Goal: Task Accomplishment & Management: Manage account settings

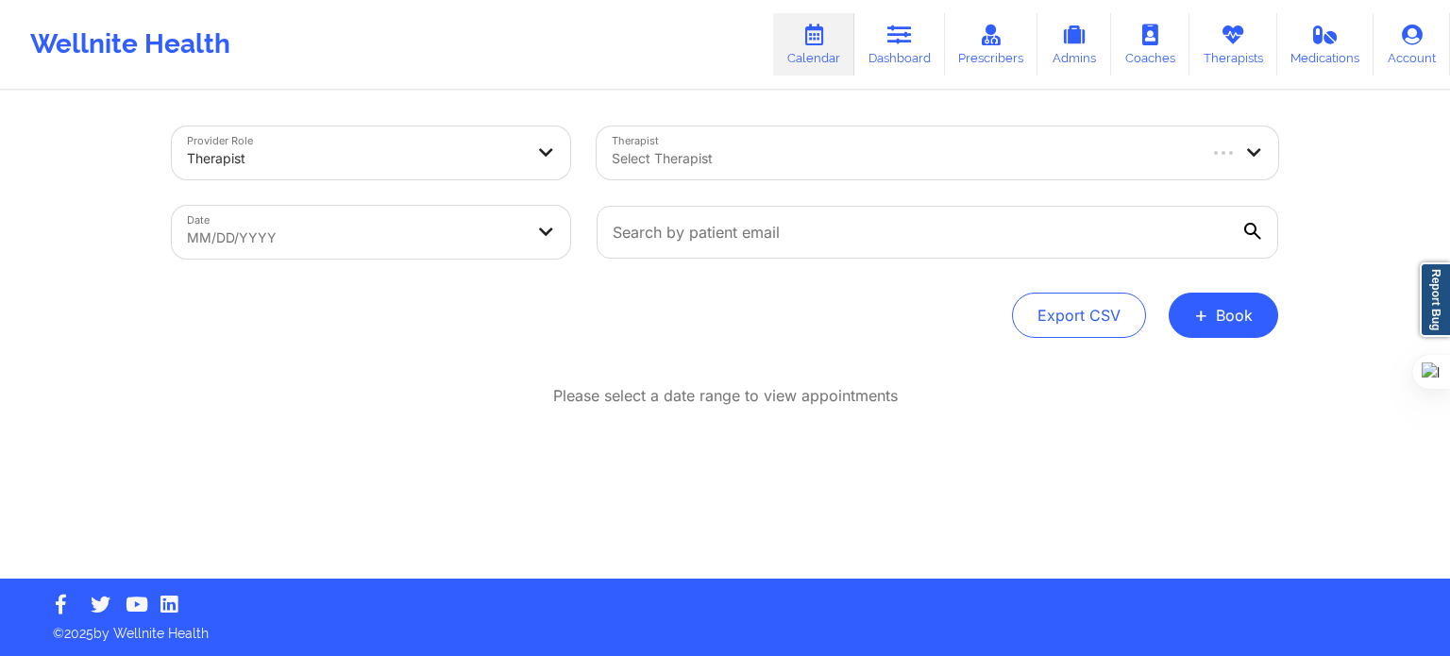
click at [770, 153] on div at bounding box center [902, 158] width 581 height 23
type input "[PERSON_NAME] wa"
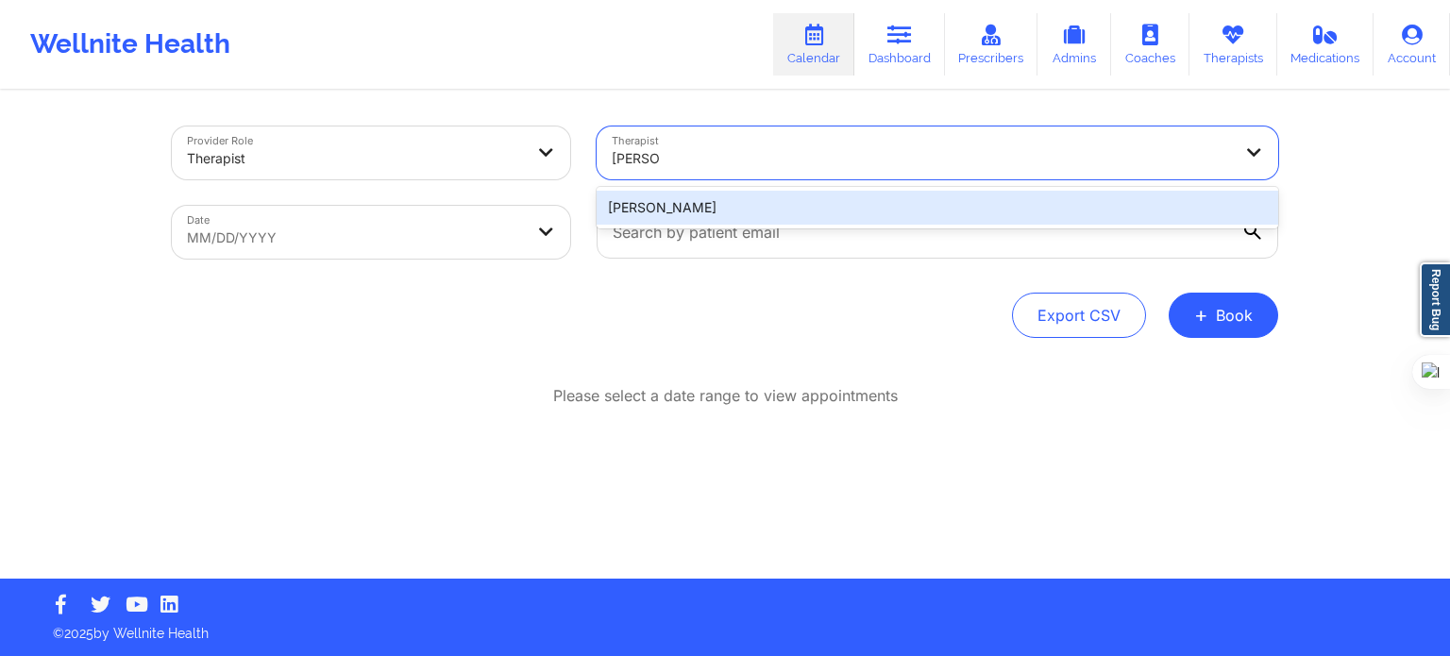
click at [756, 205] on div "[PERSON_NAME]" at bounding box center [937, 208] width 681 height 34
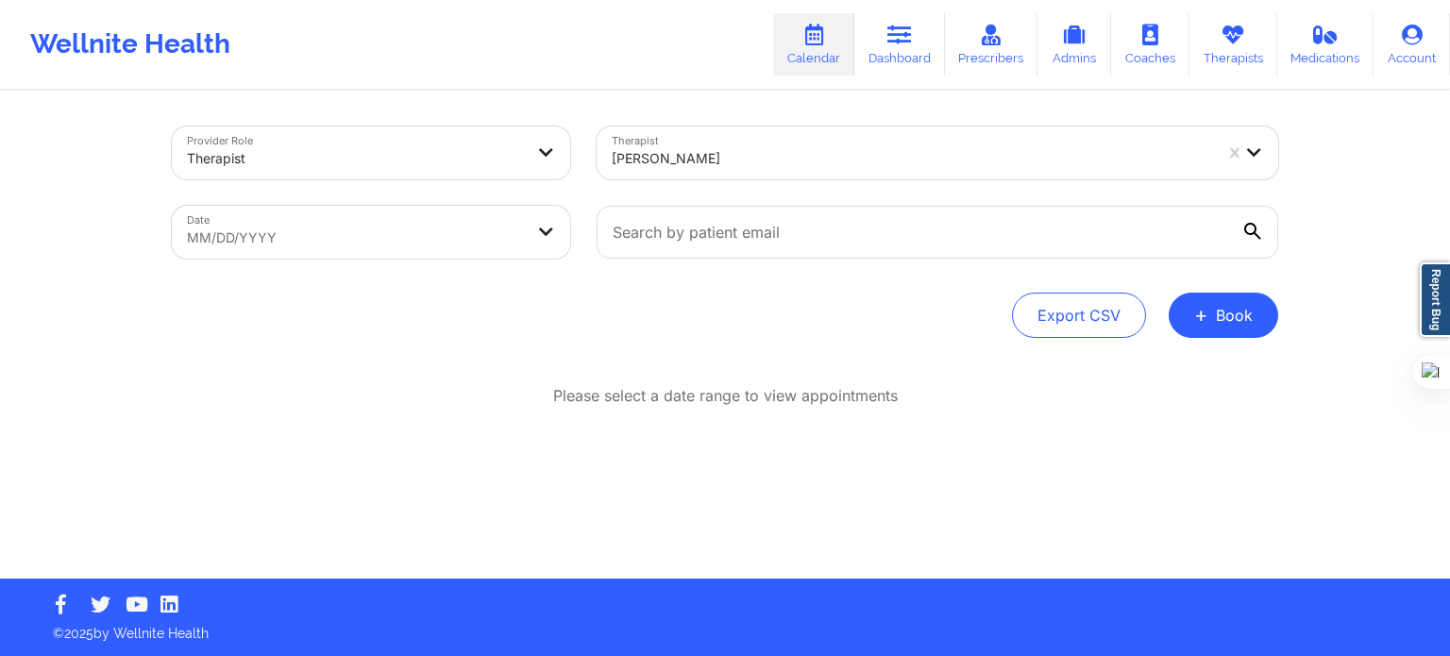
click at [1262, 226] on div at bounding box center [1253, 232] width 19 height 19
click at [1262, 226] on input "text" at bounding box center [937, 232] width 681 height 53
click at [1256, 229] on icon at bounding box center [1252, 231] width 17 height 17
click at [1256, 229] on input "text" at bounding box center [937, 232] width 681 height 53
paste input "[EMAIL_ADDRESS][DOMAIN_NAME]"
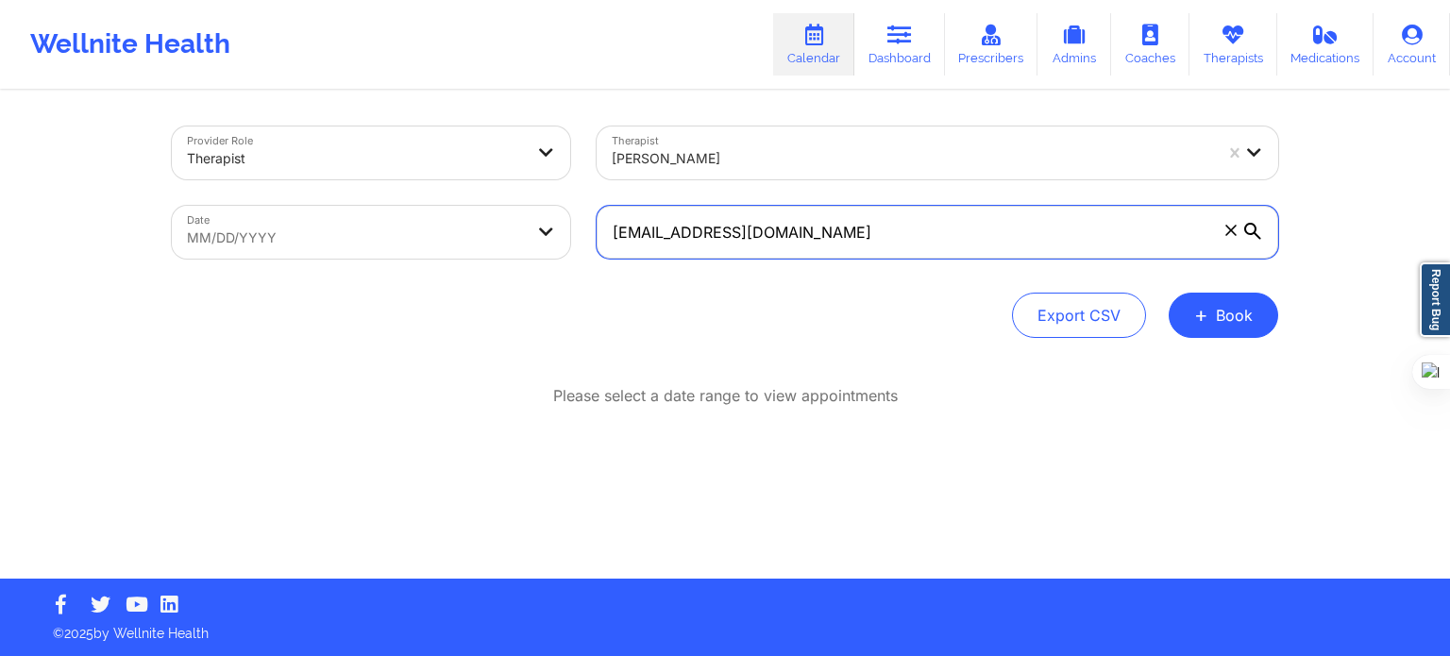
type input "[EMAIL_ADDRESS][DOMAIN_NAME]"
click at [1244, 228] on icon at bounding box center [1252, 231] width 17 height 17
click at [1243, 228] on input "[EMAIL_ADDRESS][DOMAIN_NAME]" at bounding box center [937, 232] width 681 height 53
select select "2025-8"
select select "2025-9"
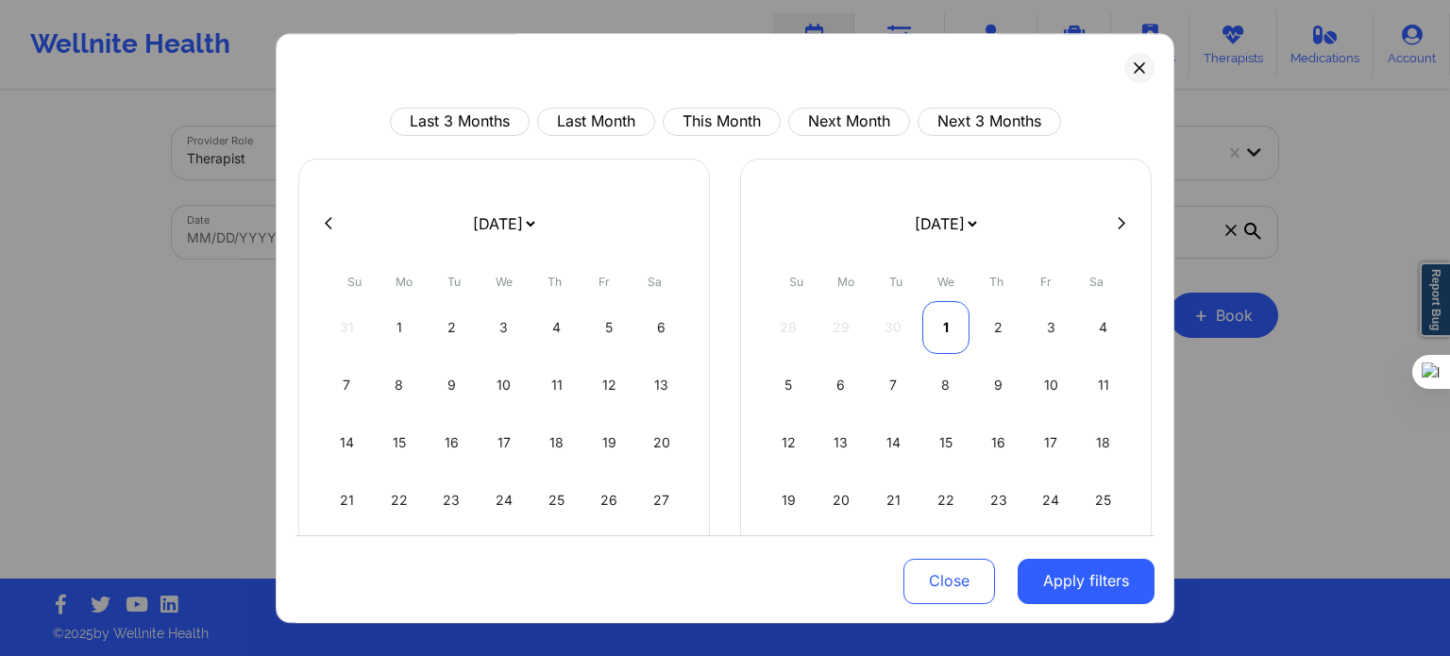
click at [937, 316] on div "1" at bounding box center [946, 327] width 48 height 53
select select "2025-9"
select select "2025-10"
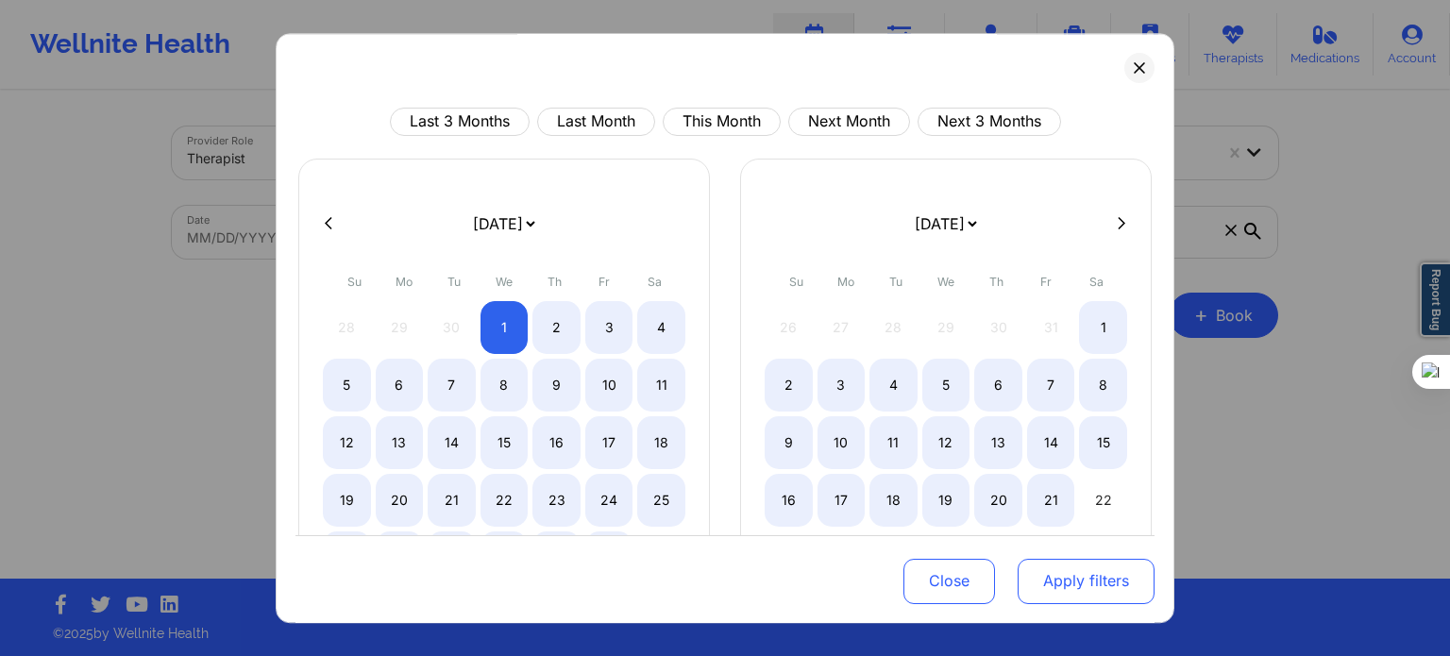
click at [1046, 590] on button "Apply filters" at bounding box center [1085, 580] width 137 height 45
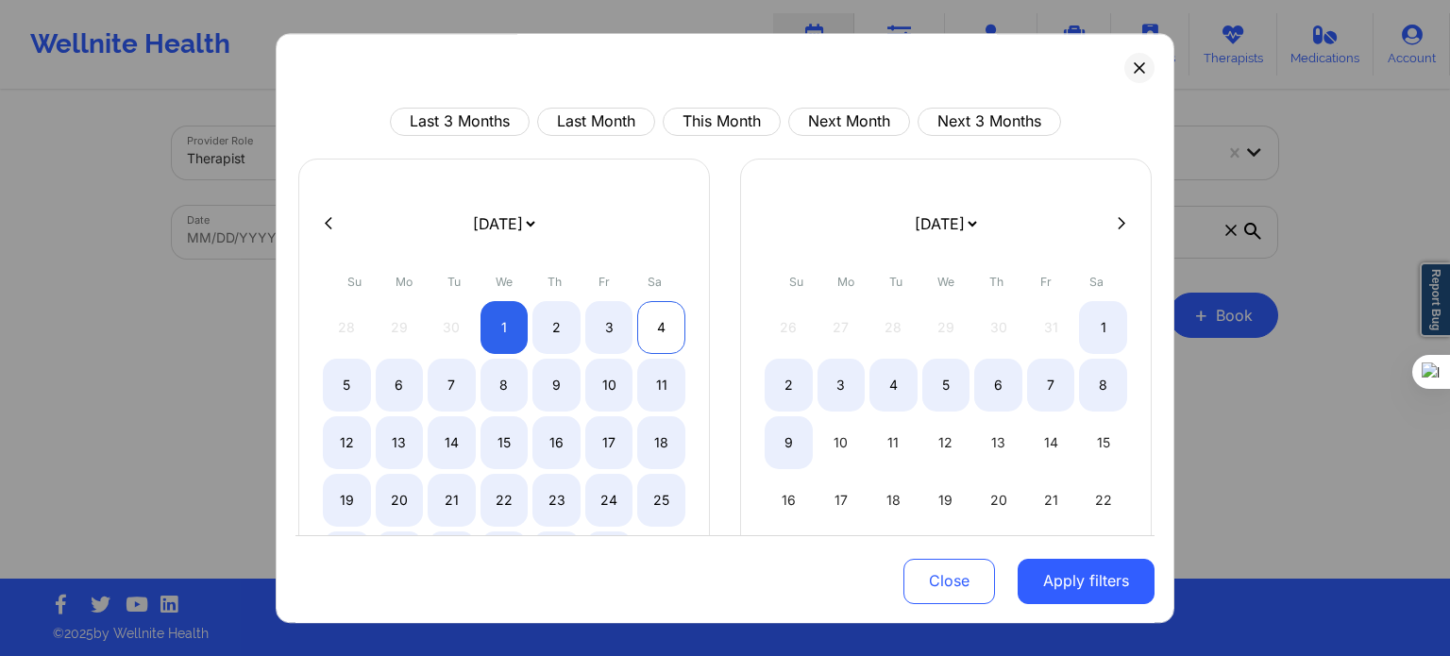
select select "2025-9"
select select "2025-10"
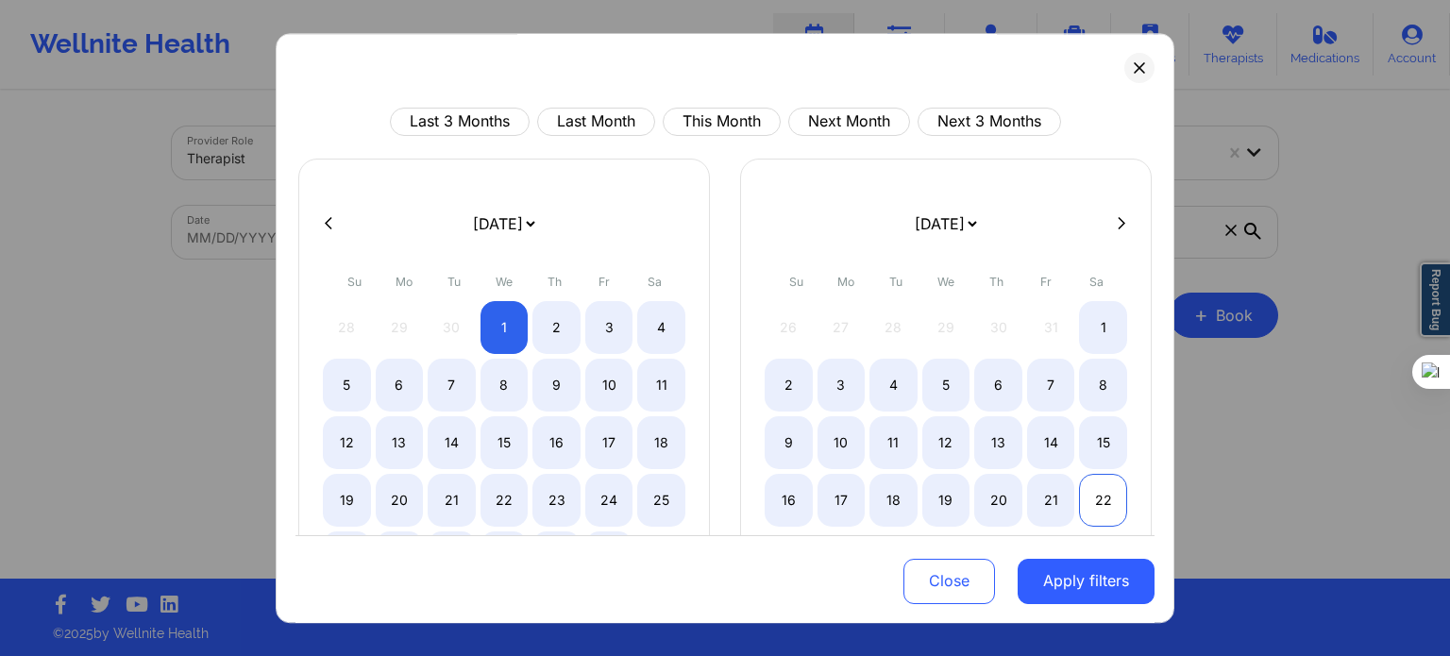
select select "2025-9"
select select "2025-10"
click at [1087, 500] on div "22" at bounding box center [1103, 500] width 48 height 53
select select "2025-9"
select select "2025-10"
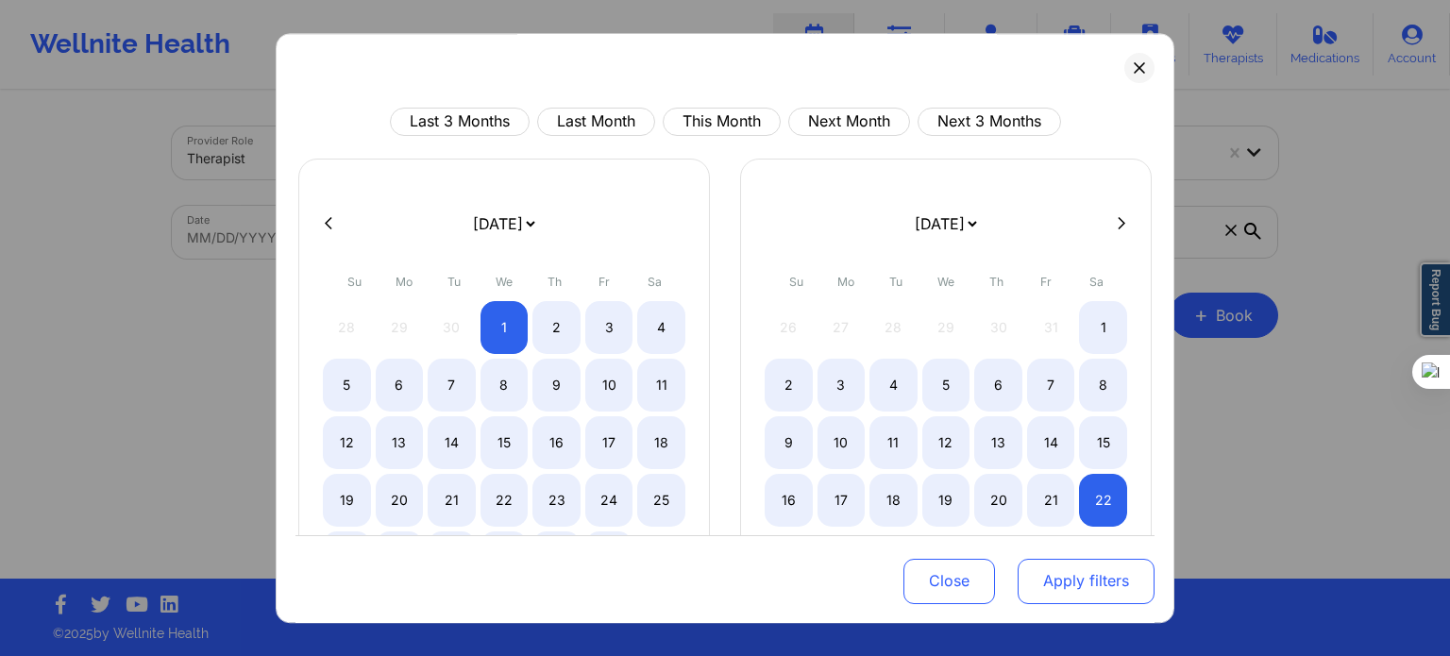
click at [1088, 587] on button "Apply filters" at bounding box center [1085, 580] width 137 height 45
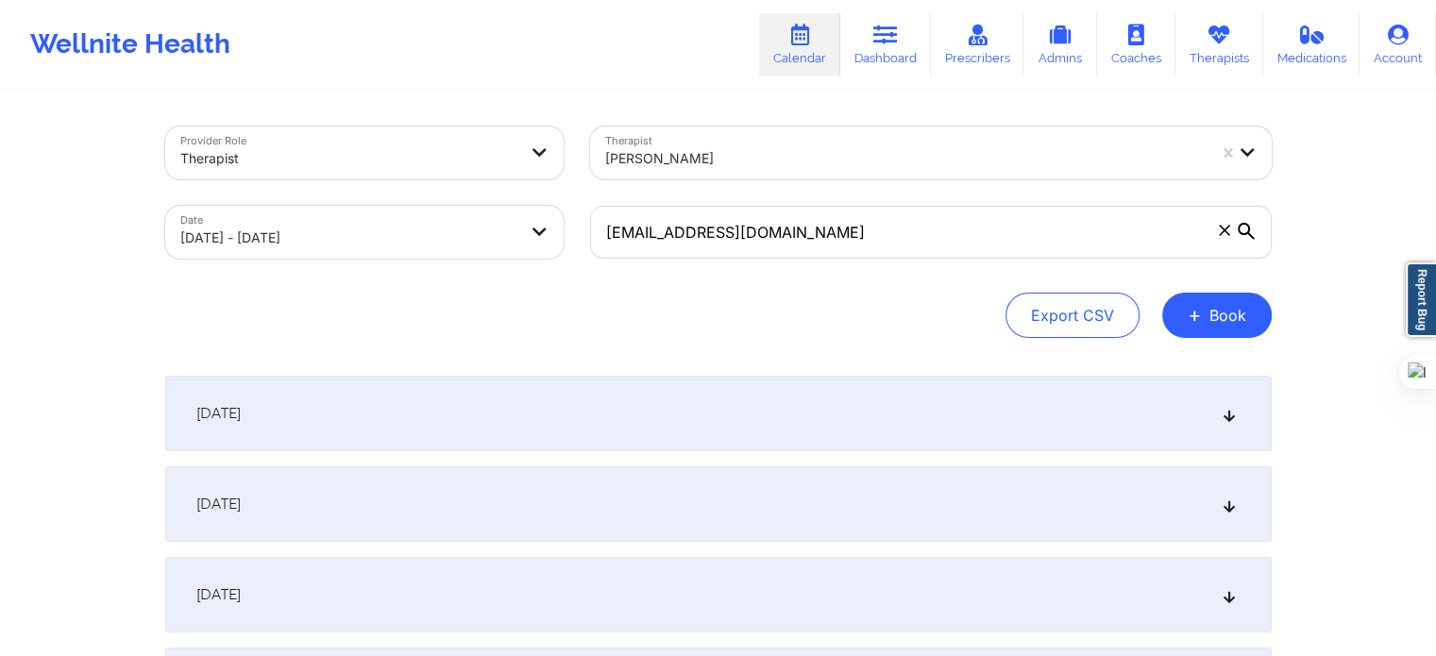
click at [478, 403] on div "[DATE]" at bounding box center [718, 414] width 1106 height 76
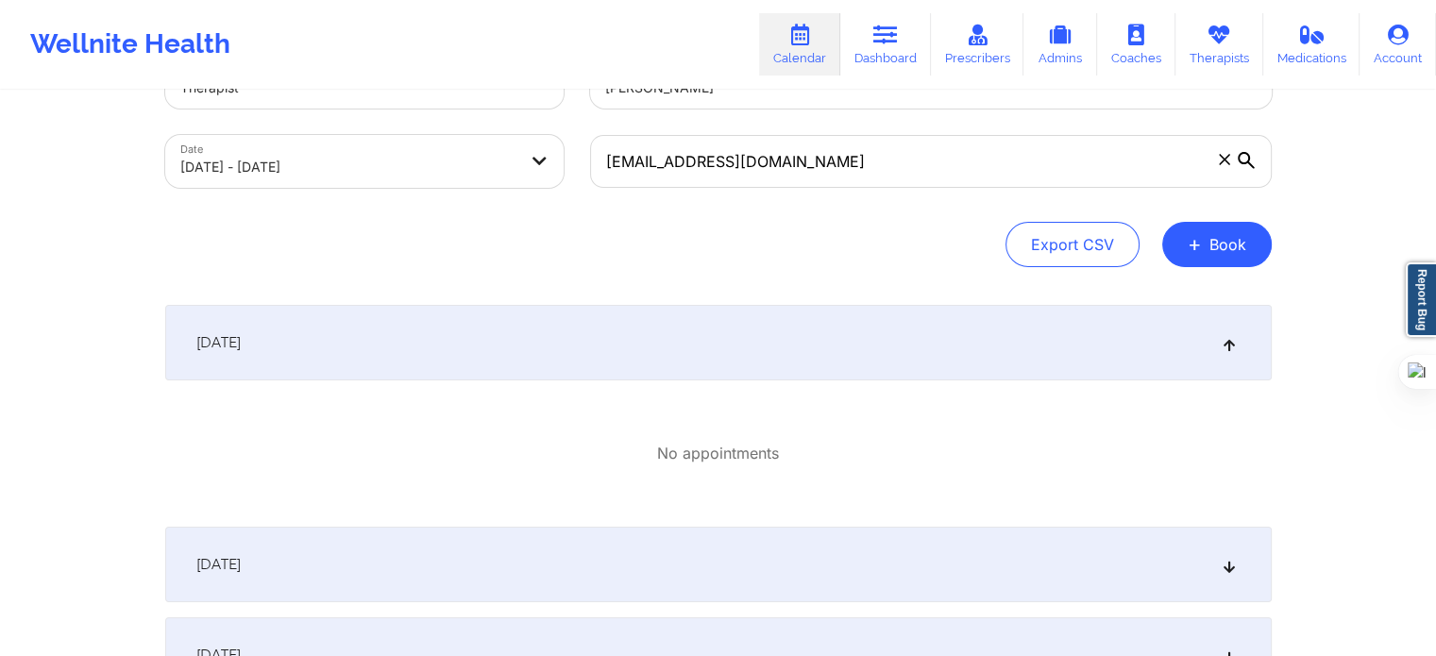
scroll to position [283, 0]
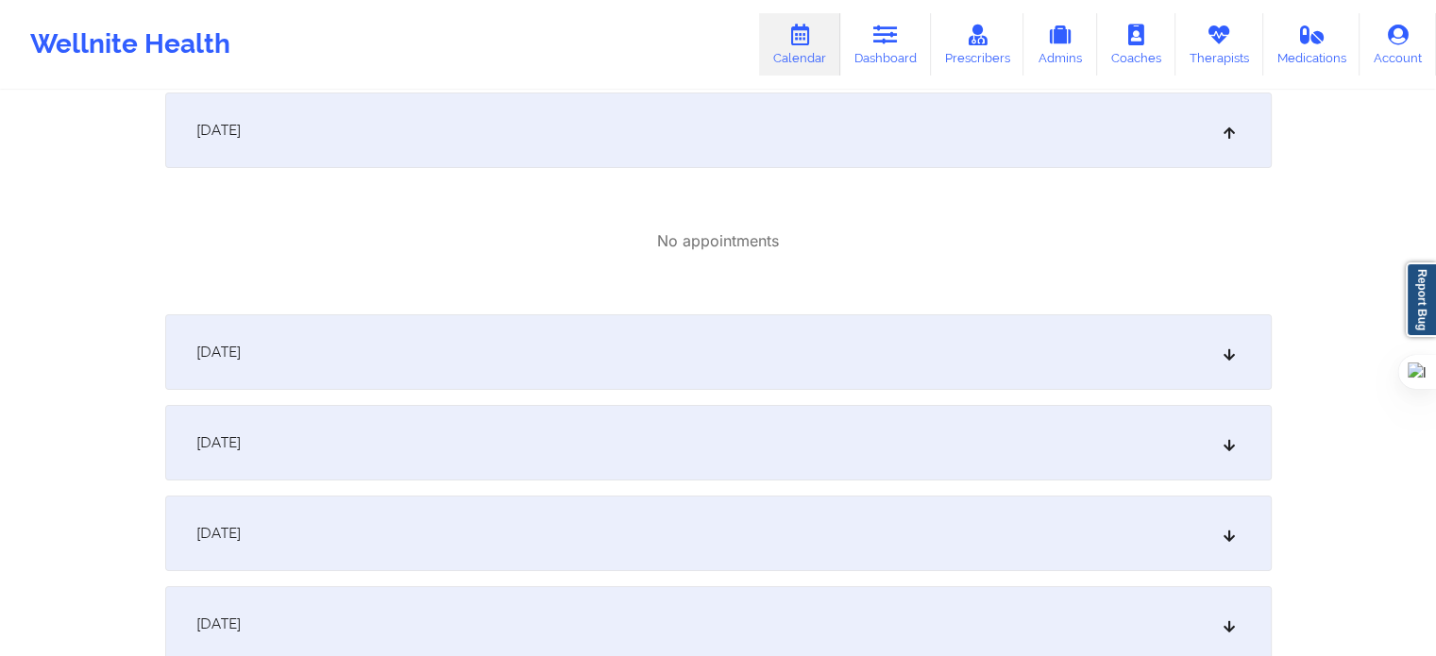
click at [446, 354] on div "[DATE]" at bounding box center [718, 352] width 1106 height 76
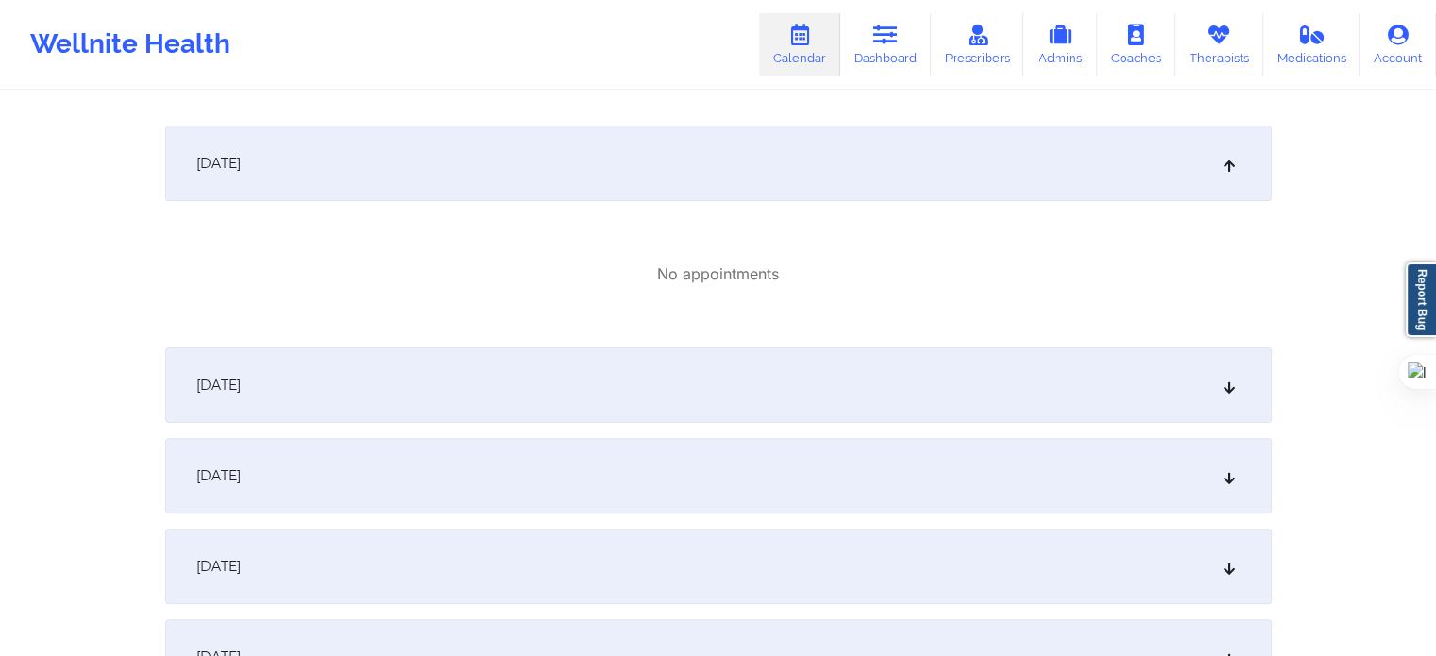
scroll to position [566, 0]
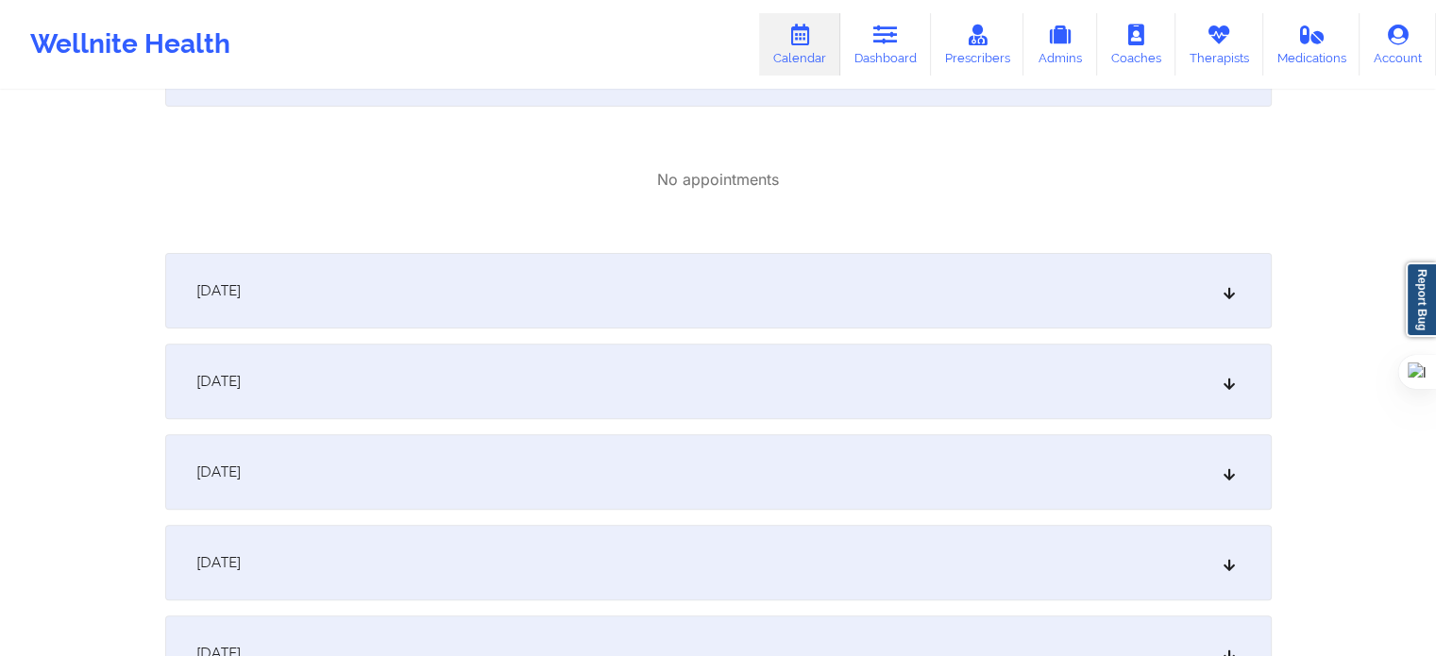
click at [473, 307] on div "[DATE]" at bounding box center [718, 291] width 1106 height 76
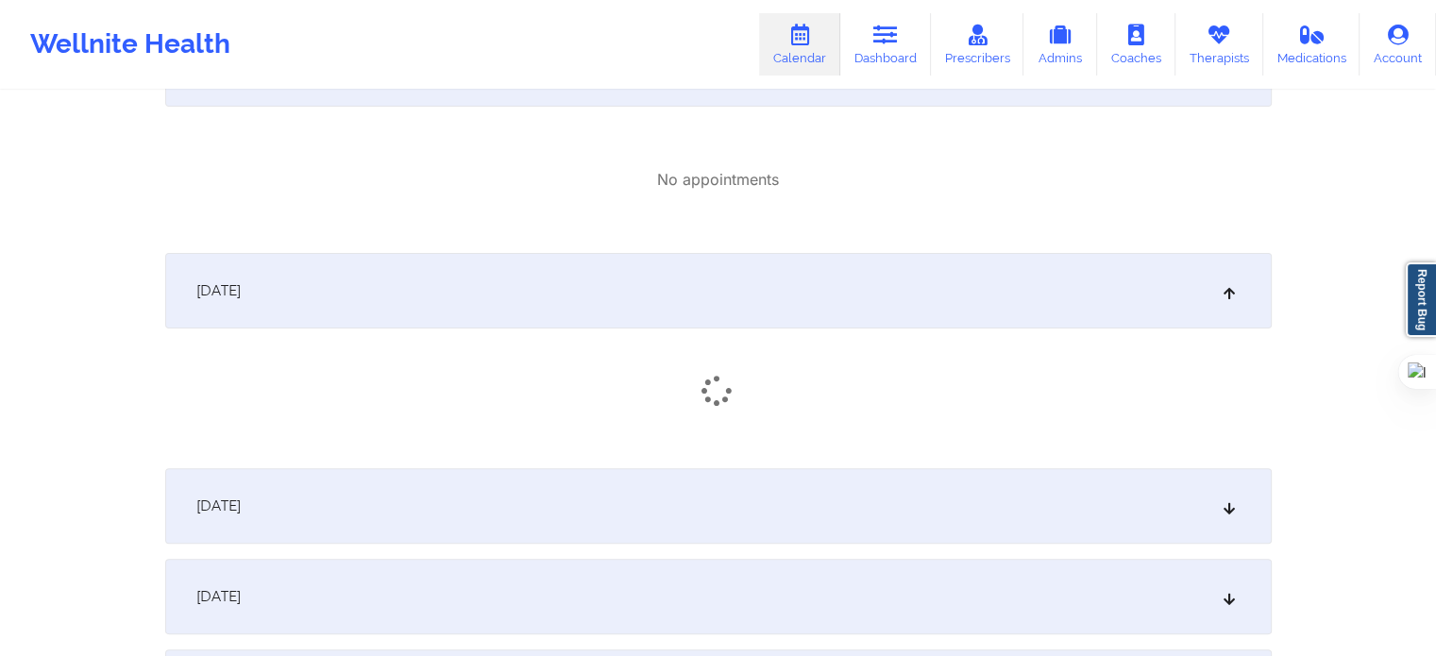
click at [449, 502] on div "[DATE]" at bounding box center [718, 506] width 1106 height 76
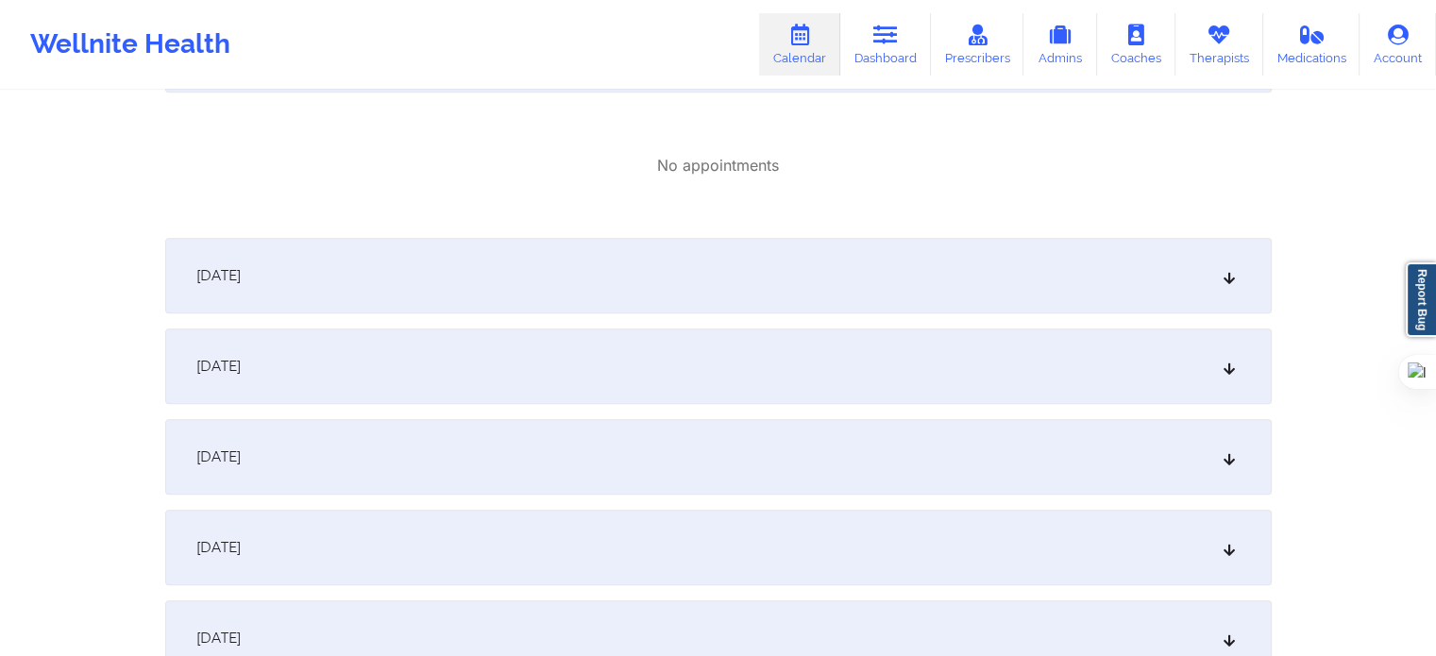
scroll to position [1133, 0]
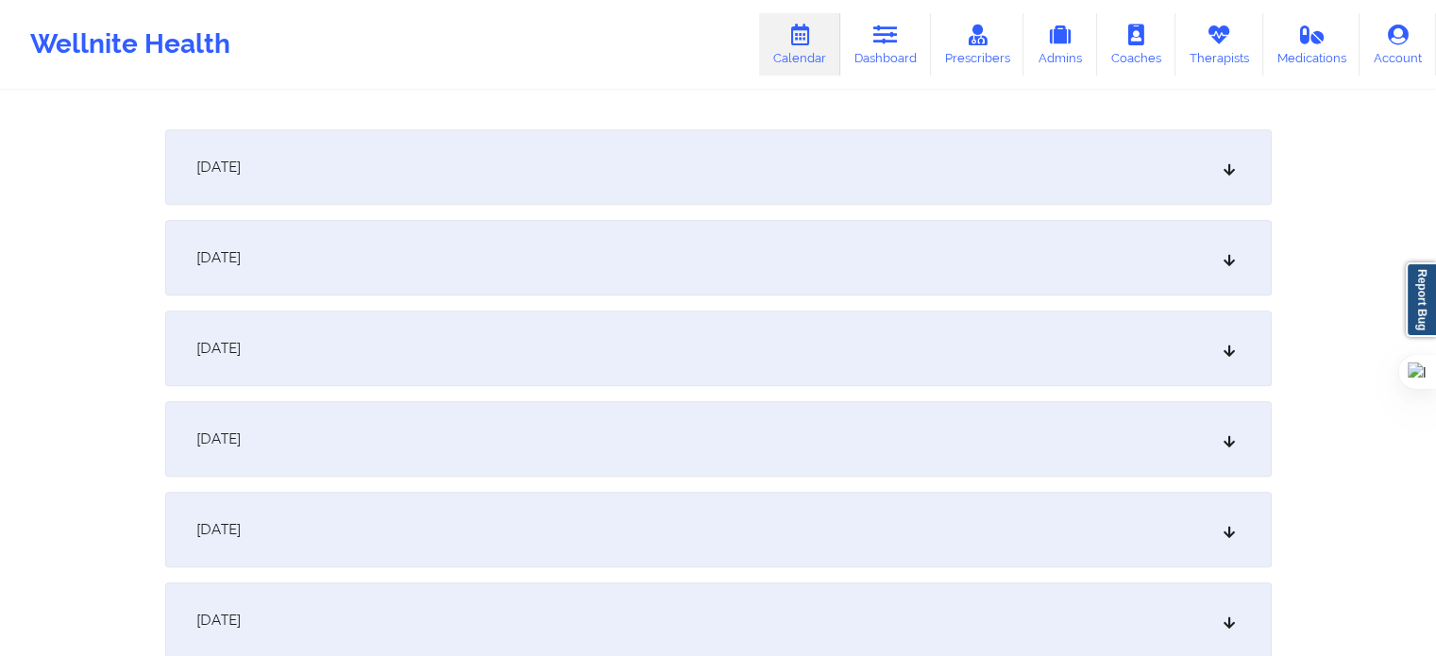
click at [348, 455] on div "[DATE]" at bounding box center [718, 439] width 1106 height 76
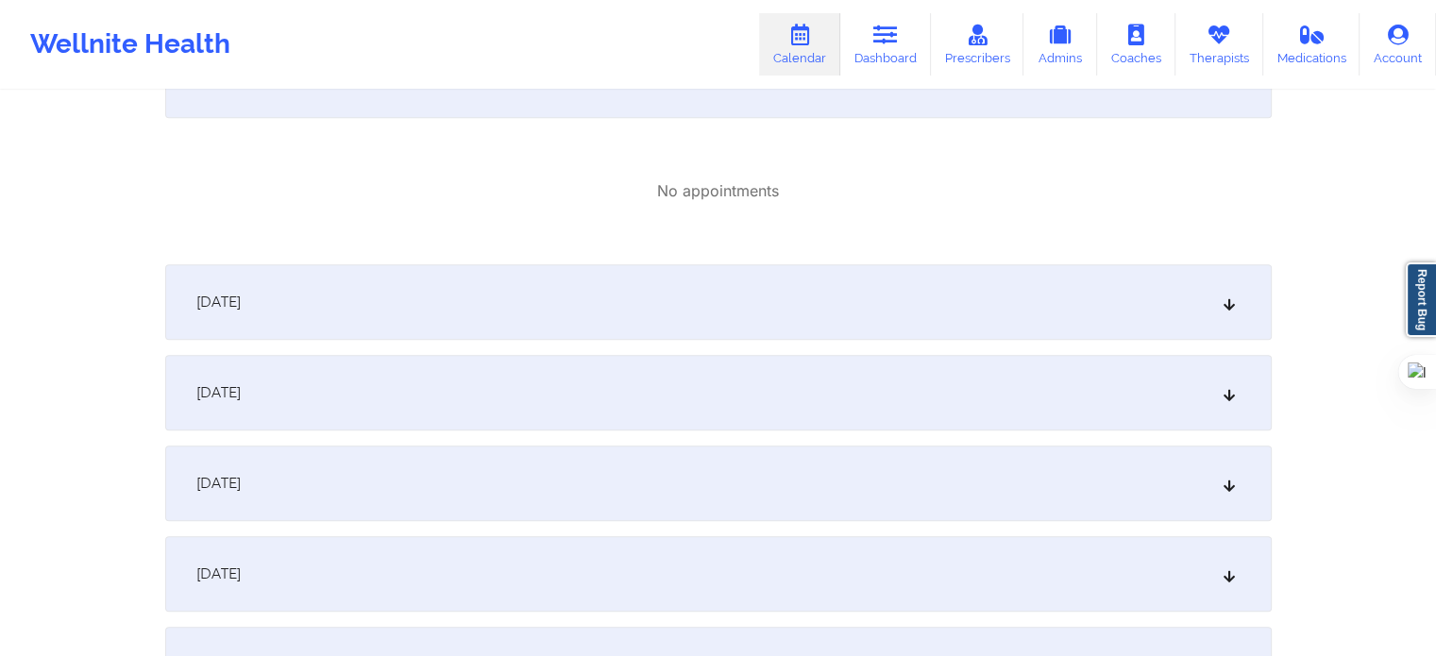
scroll to position [1510, 0]
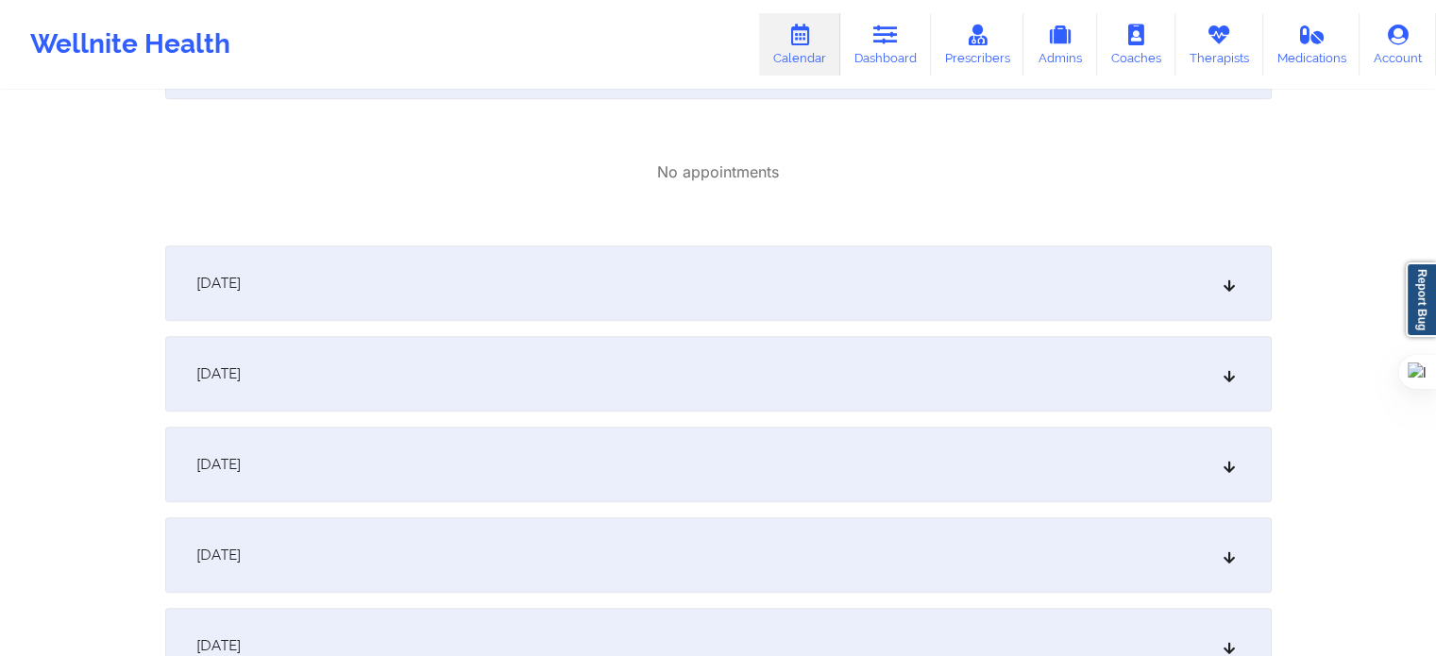
click at [400, 293] on div "[DATE]" at bounding box center [718, 283] width 1106 height 76
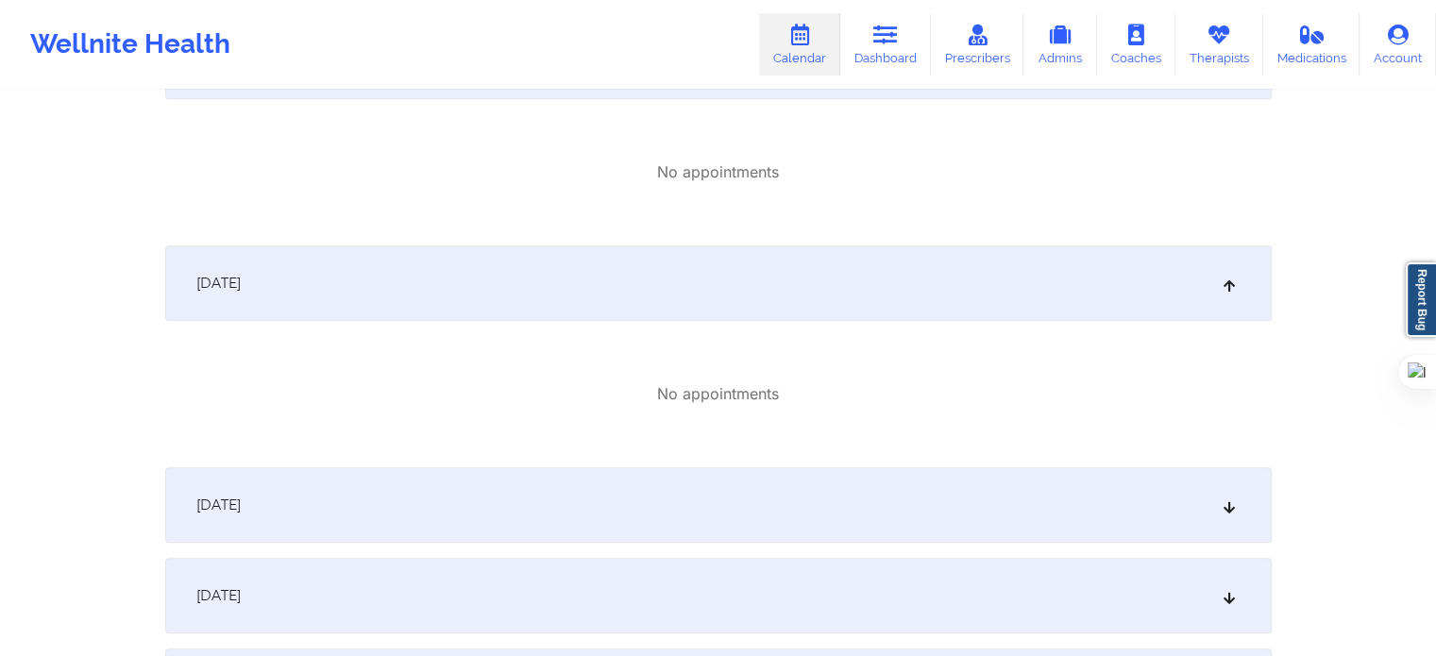
click at [352, 499] on div "[DATE]" at bounding box center [718, 505] width 1106 height 76
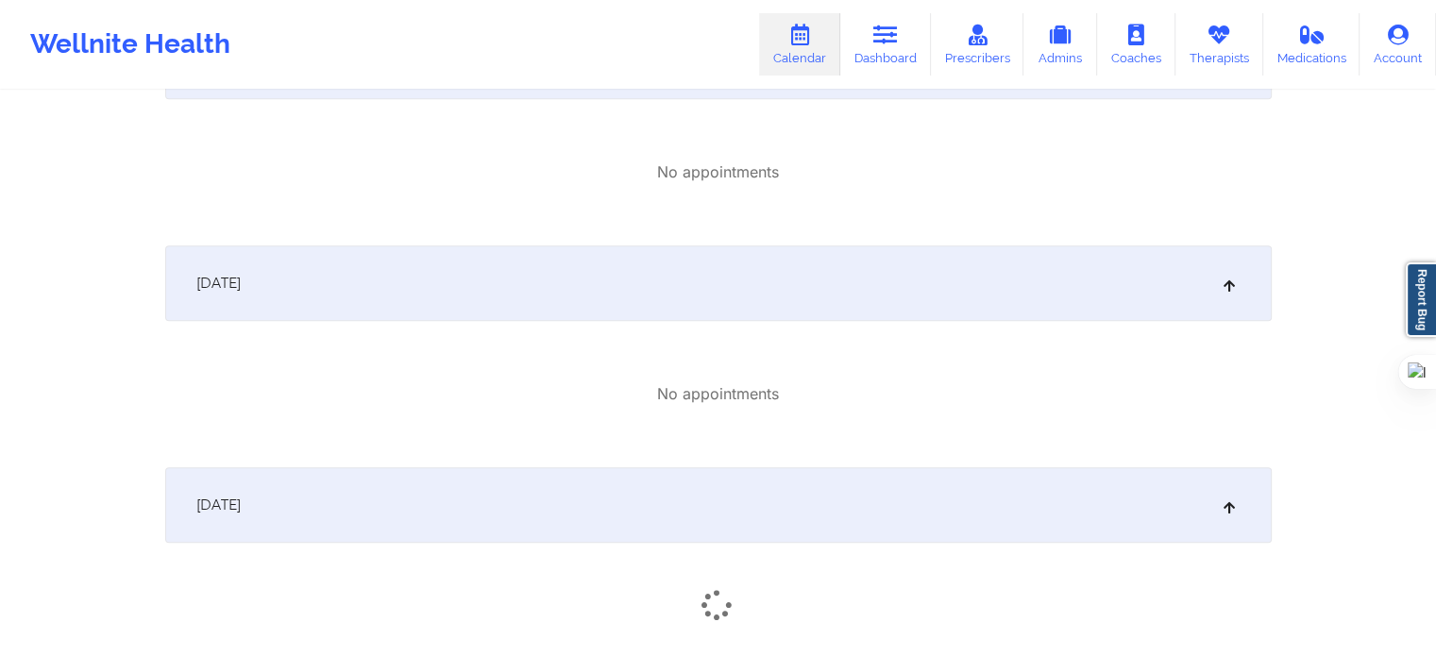
scroll to position [1793, 0]
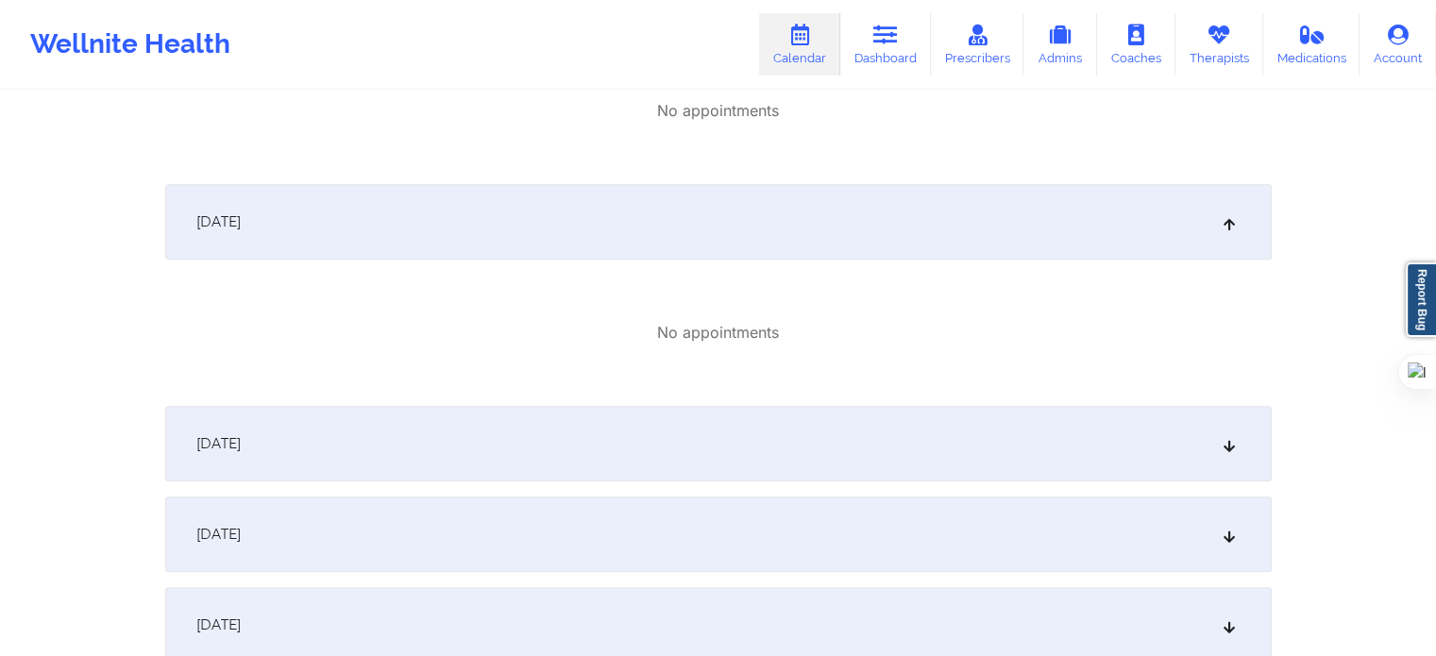
click at [415, 463] on div "[DATE]" at bounding box center [718, 444] width 1106 height 76
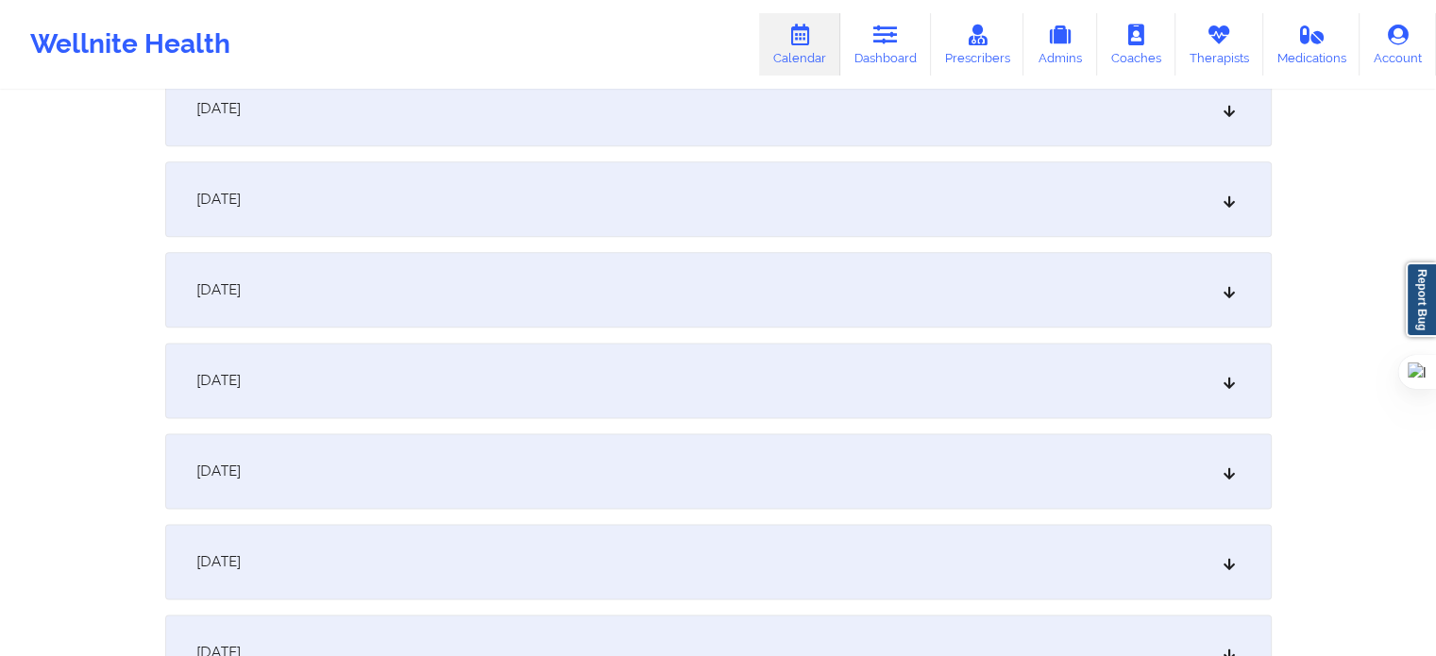
scroll to position [2360, 0]
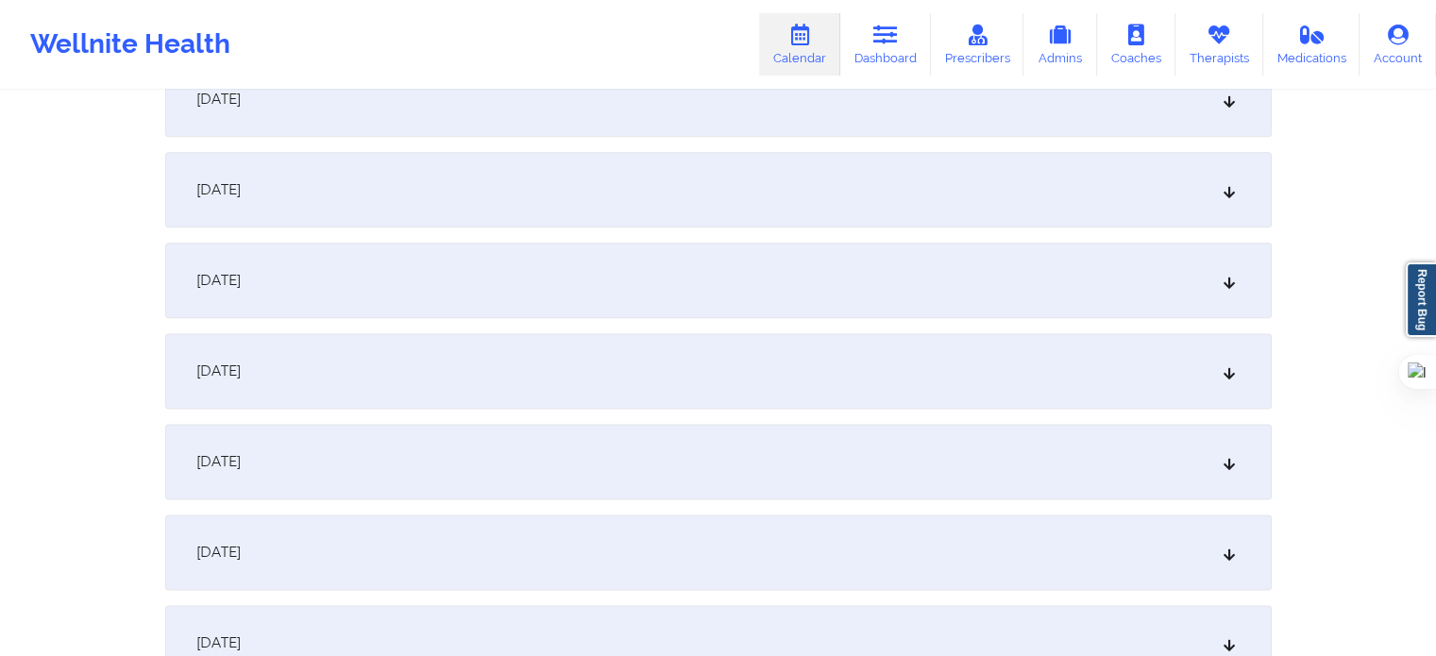
click at [300, 537] on div "[DATE]" at bounding box center [718, 552] width 1106 height 76
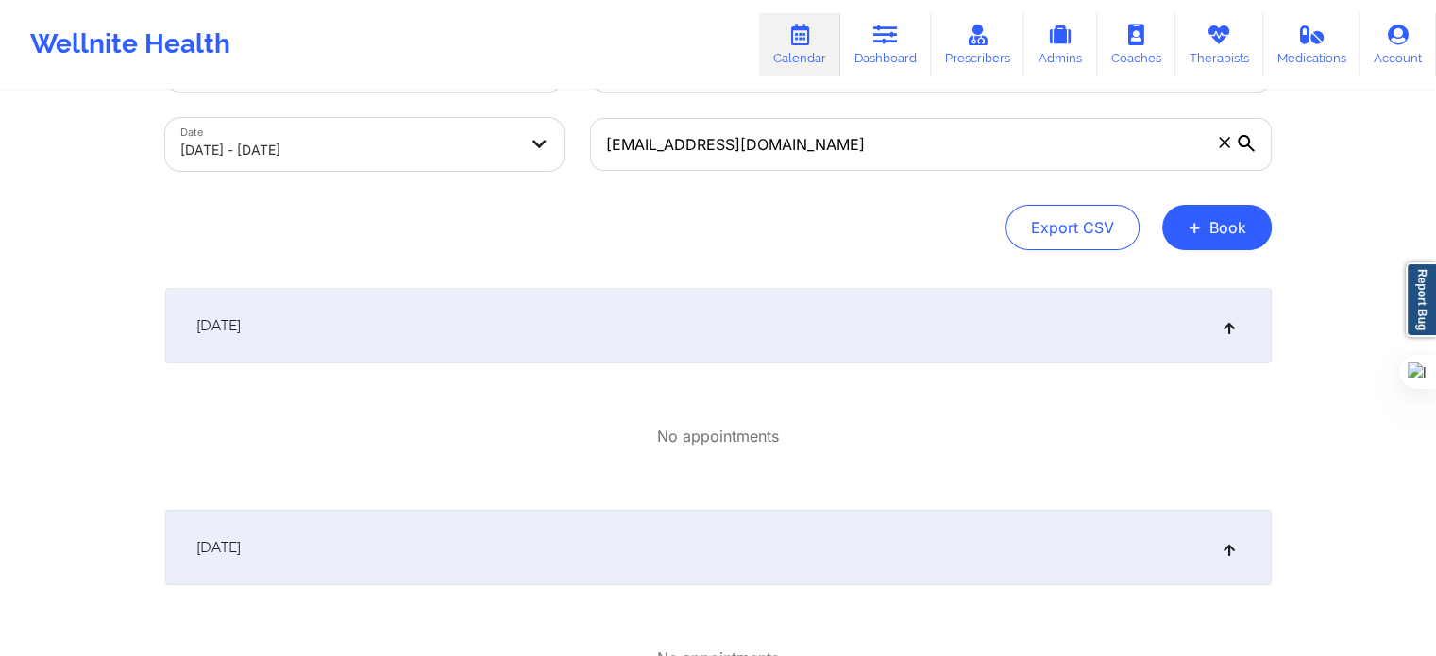
scroll to position [0, 0]
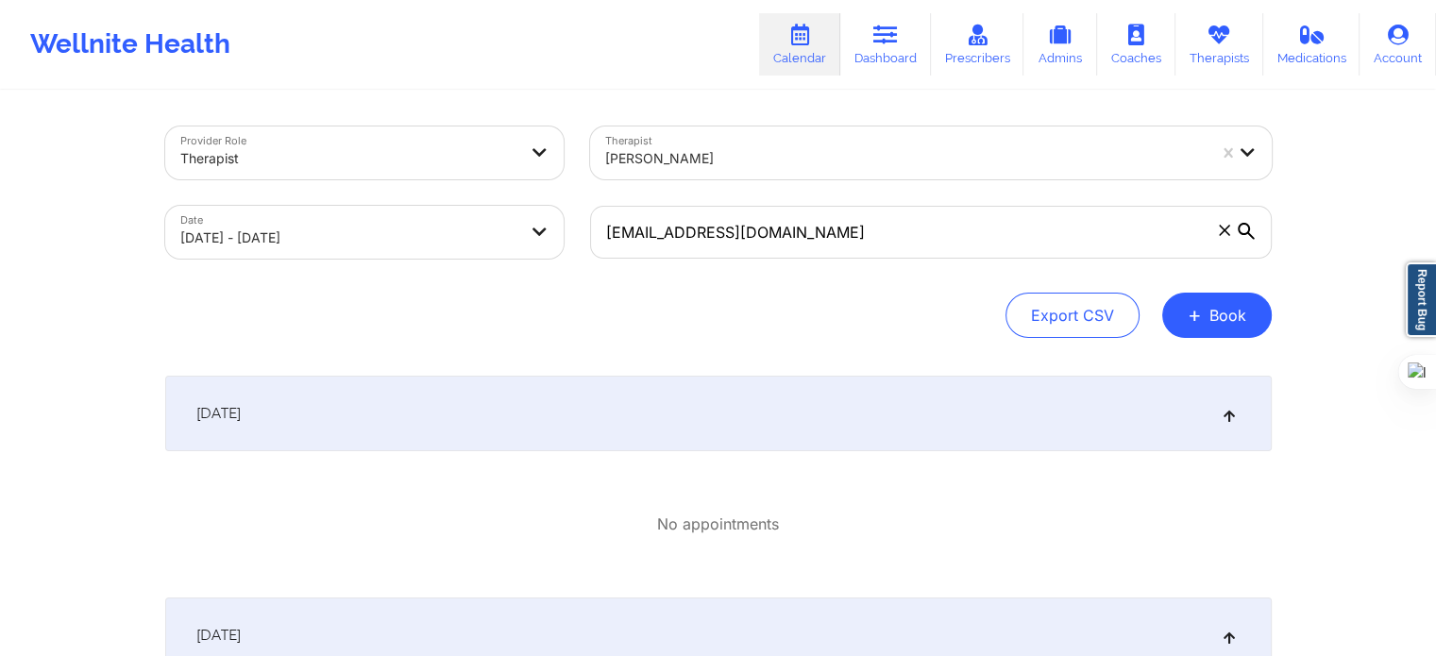
click at [1230, 234] on span at bounding box center [1224, 230] width 19 height 19
click at [1230, 234] on input "[EMAIL_ADDRESS][DOMAIN_NAME]" at bounding box center [930, 232] width 681 height 53
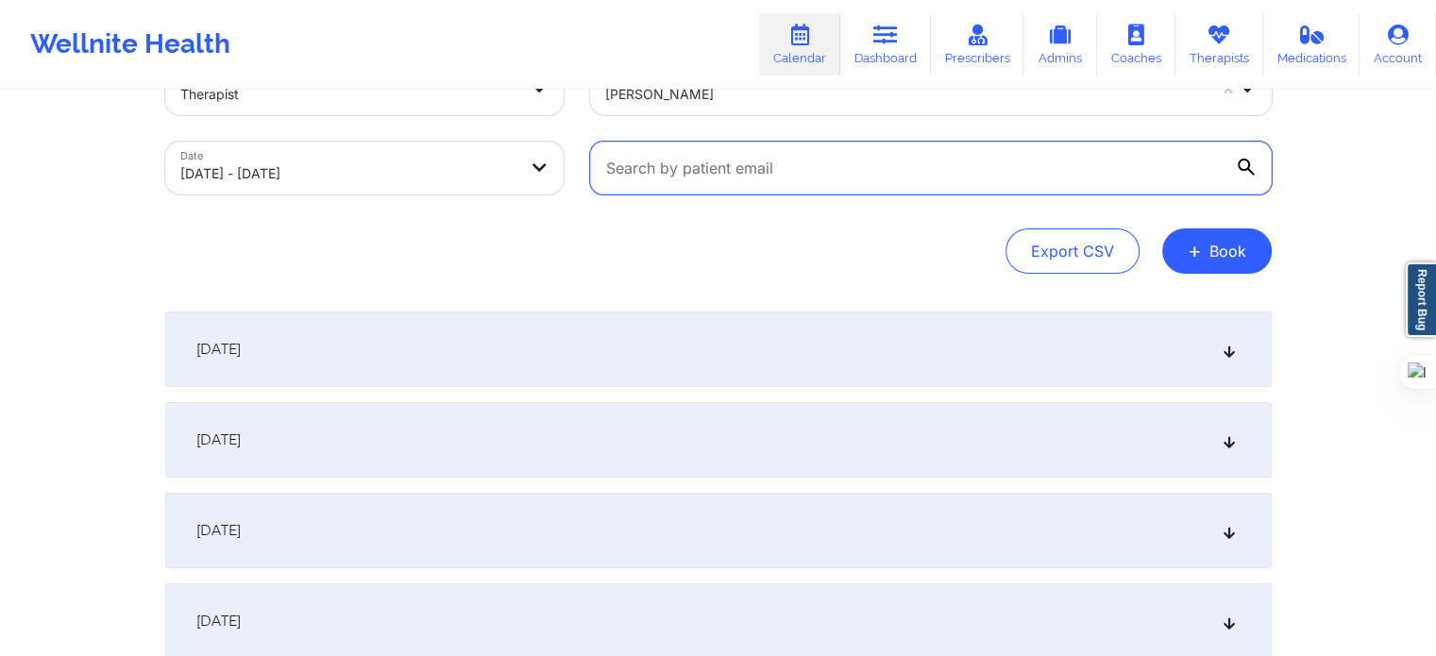
scroll to position [189, 0]
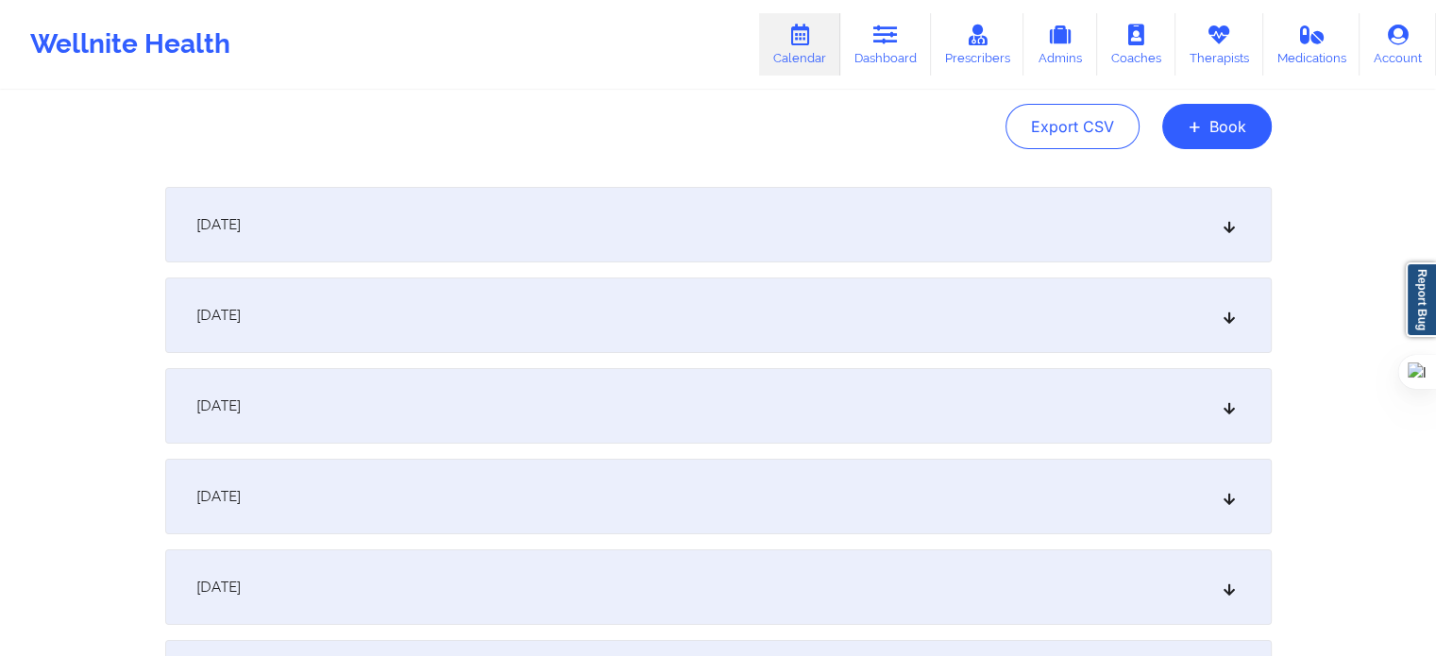
click at [304, 193] on div "[DATE]" at bounding box center [718, 225] width 1106 height 76
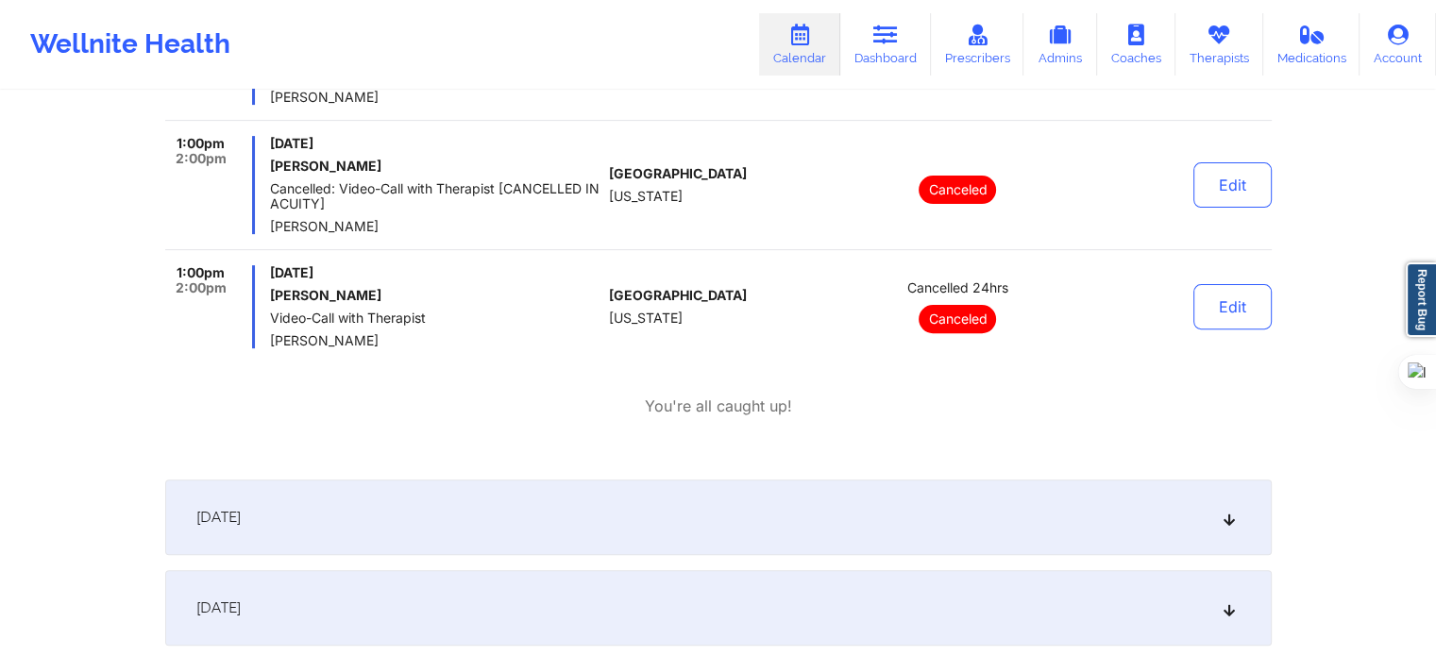
scroll to position [472, 0]
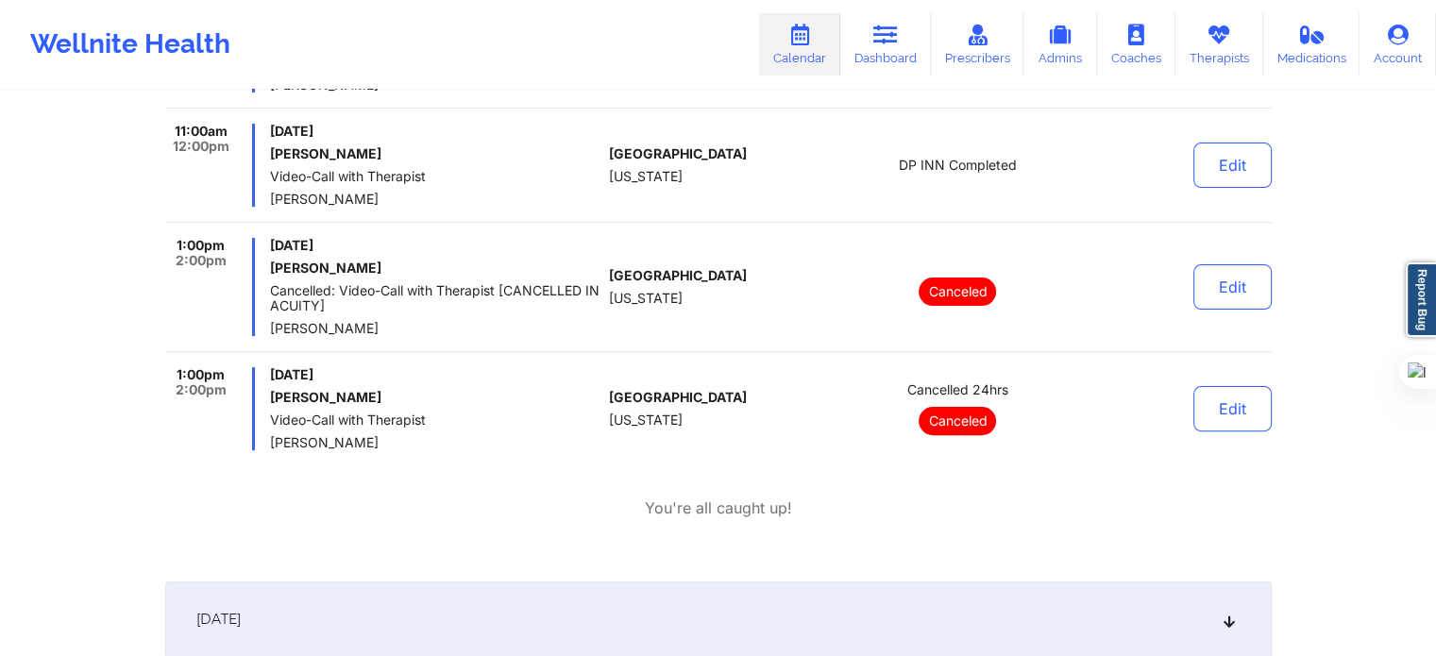
click at [948, 403] on div "Cancelled 24hrs Canceled" at bounding box center [958, 408] width 262 height 83
click at [967, 424] on p "Canceled" at bounding box center [956, 421] width 77 height 28
click at [972, 412] on p "Canceled" at bounding box center [956, 421] width 77 height 28
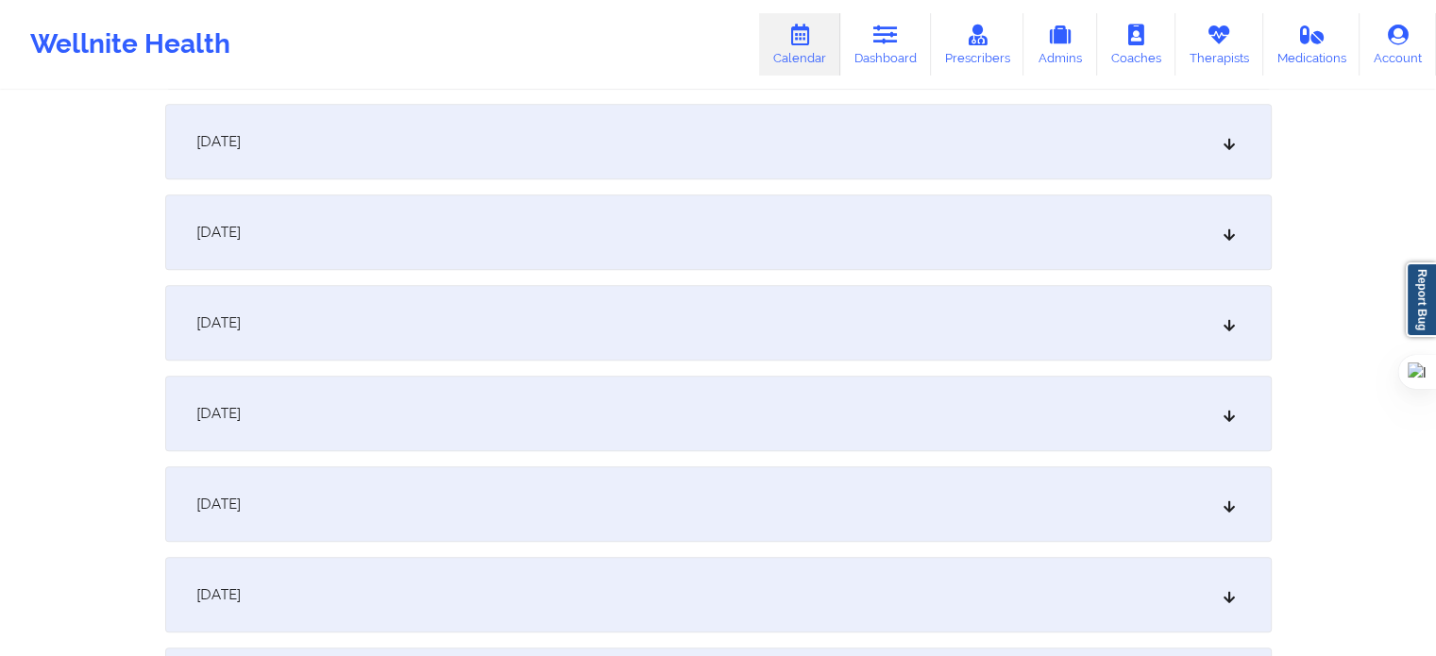
scroll to position [1321, 0]
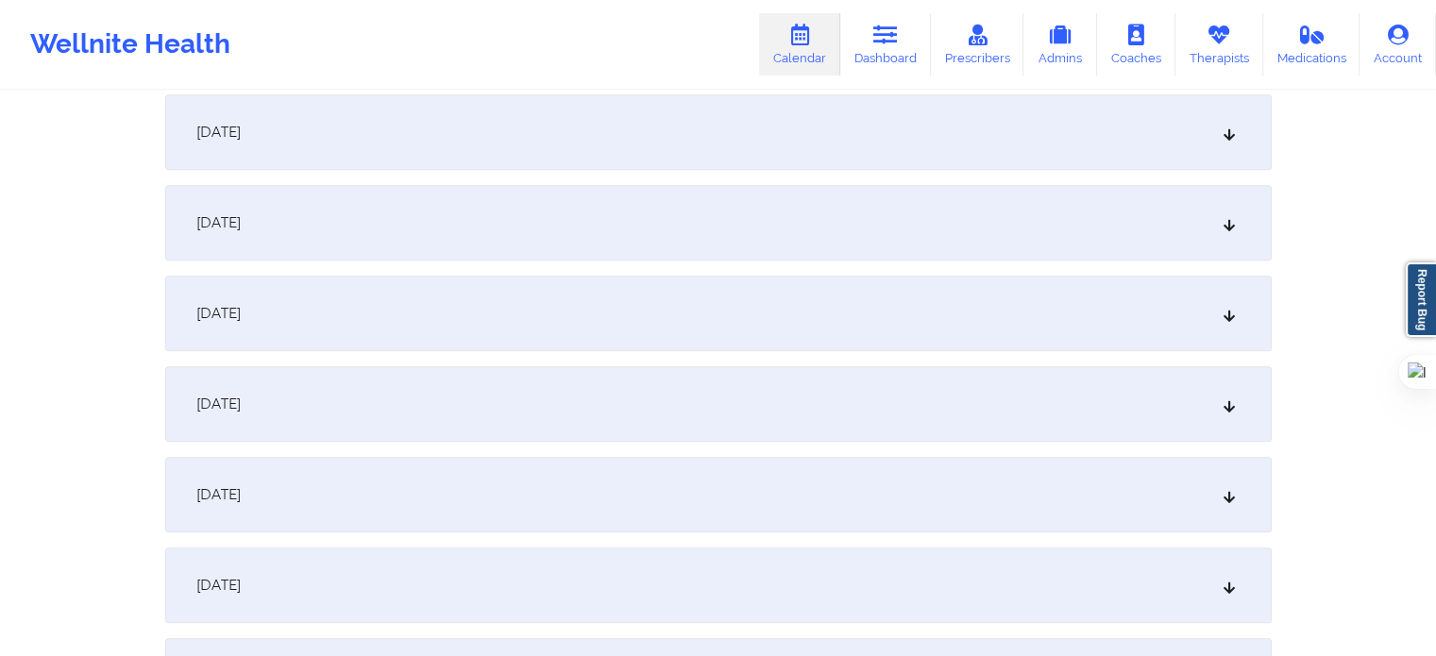
click at [376, 513] on div "[DATE]" at bounding box center [718, 495] width 1106 height 76
click at [341, 424] on div "[DATE]" at bounding box center [718, 400] width 1106 height 76
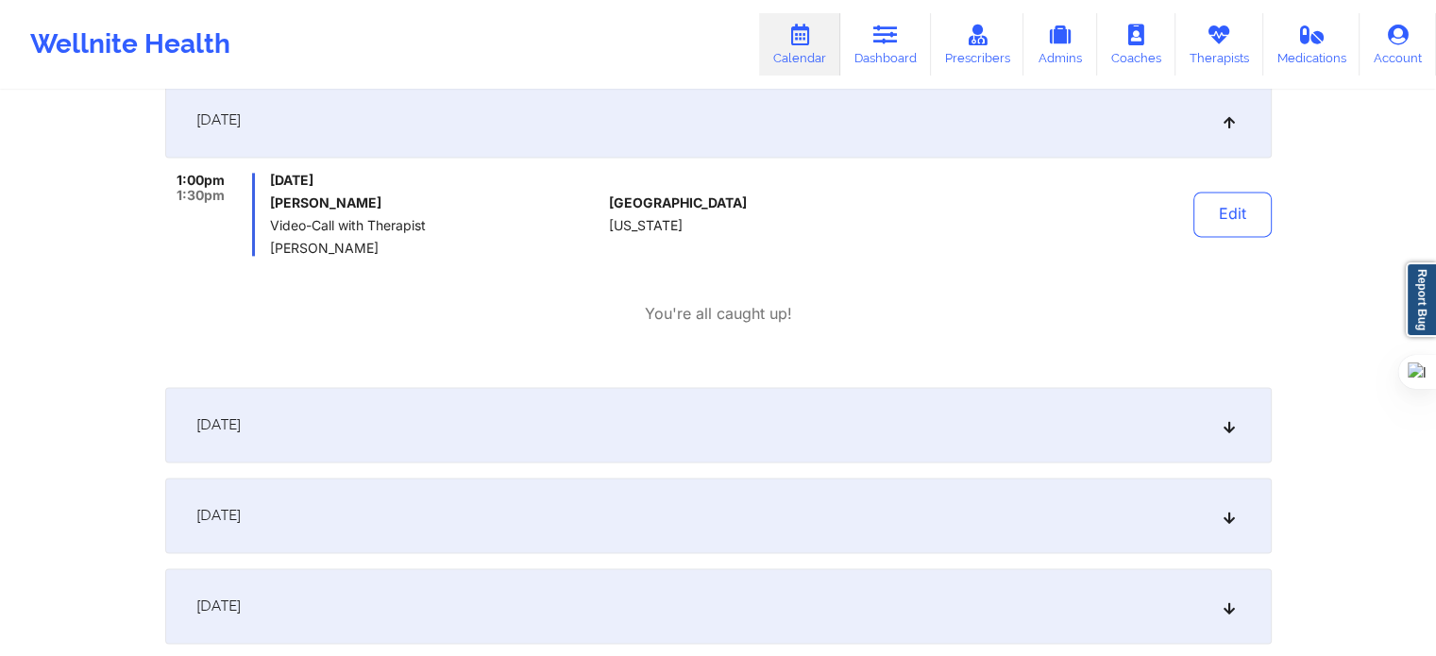
scroll to position [2548, 0]
